Goal: Complete application form

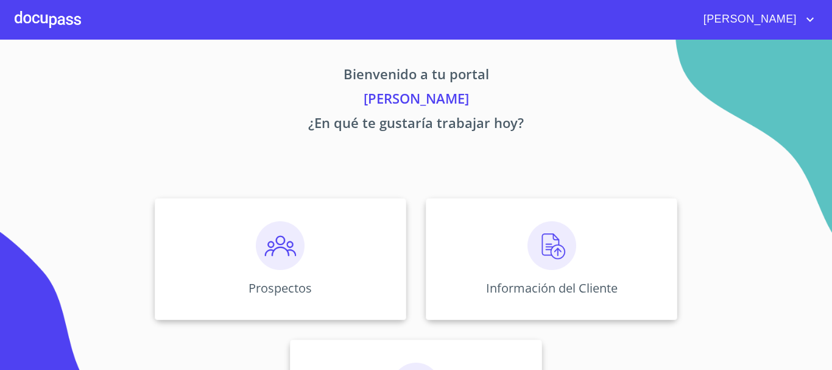
scroll to position [101, 0]
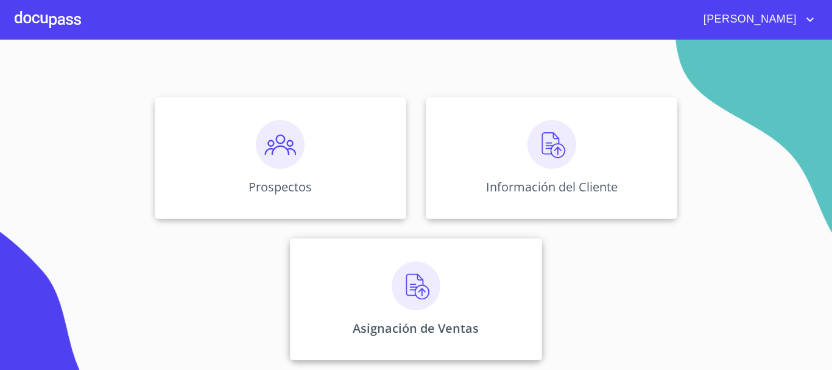
click at [403, 291] on img at bounding box center [416, 285] width 49 height 49
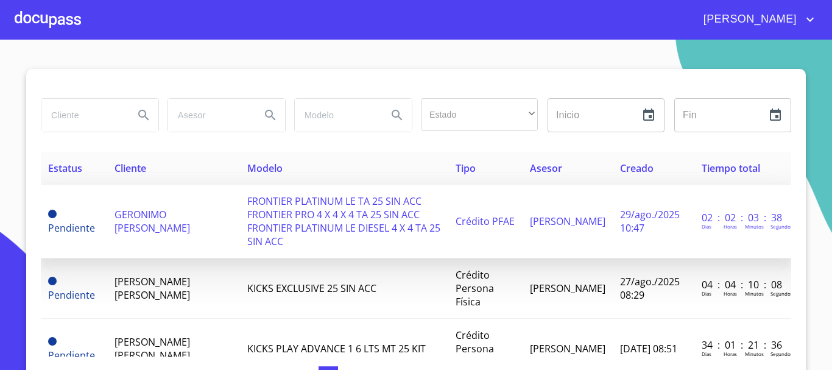
click at [283, 216] on span "FRONTIER PLATINUM LE TA 25 SIN ACC FRONTIER PRO 4 X 4 X 4 TA 25 SIN ACC FRONTIE…" at bounding box center [343, 221] width 193 height 54
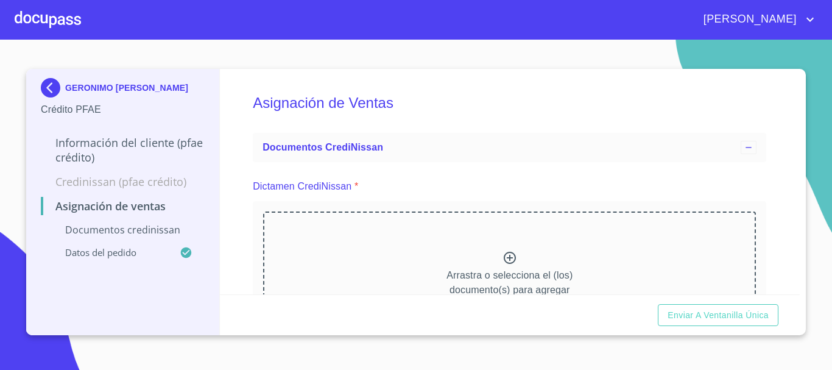
scroll to position [61, 0]
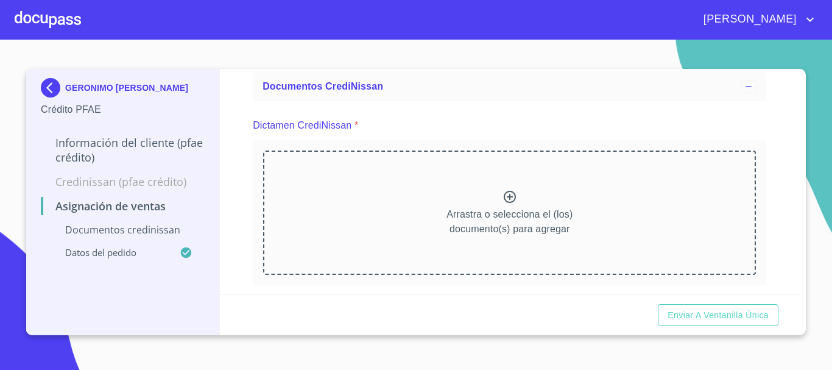
click at [504, 198] on icon at bounding box center [510, 196] width 15 height 15
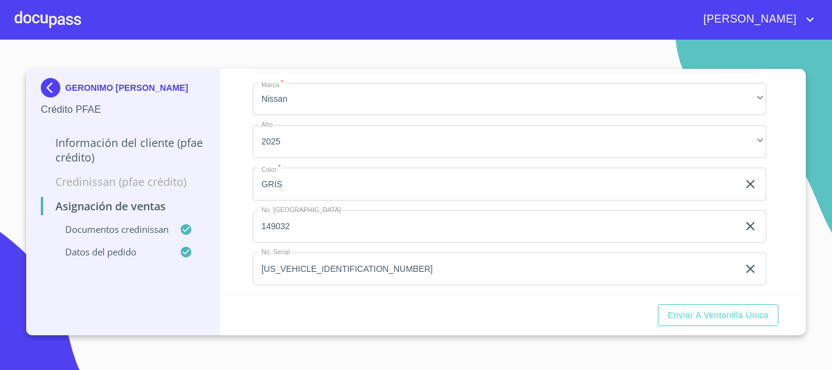
scroll to position [692, 0]
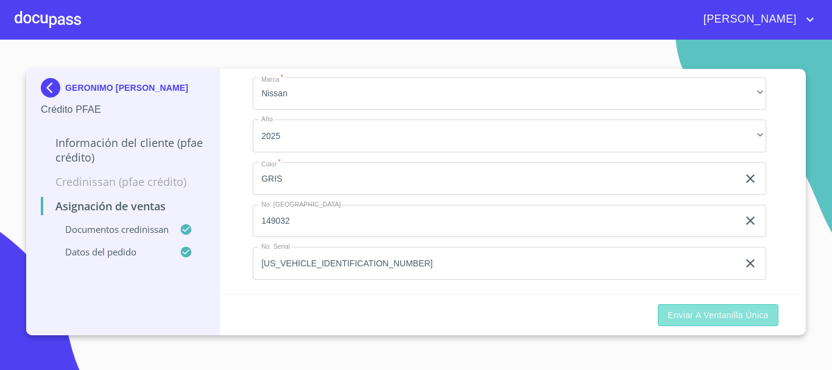
click at [722, 313] on span "Enviar a Ventanilla única" at bounding box center [718, 315] width 101 height 15
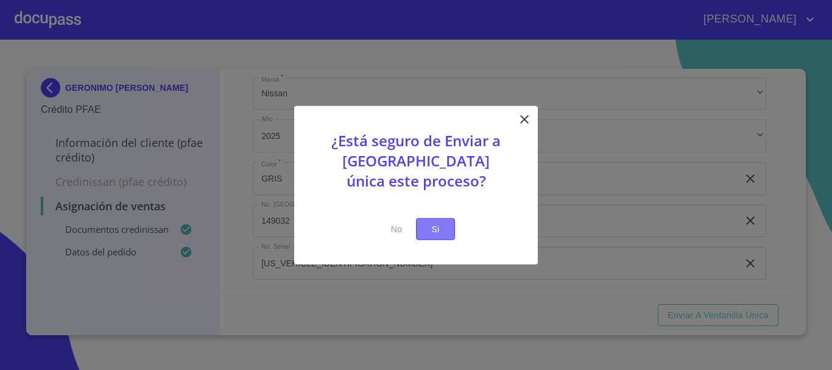
click at [437, 233] on span "Si" at bounding box center [435, 228] width 19 height 15
